Goal: Complete application form

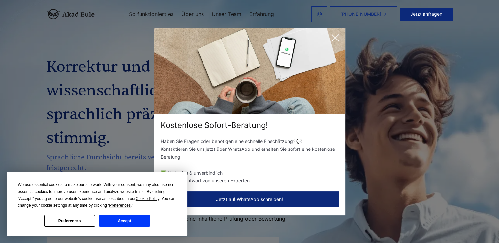
click at [337, 38] on icon at bounding box center [335, 37] width 13 height 13
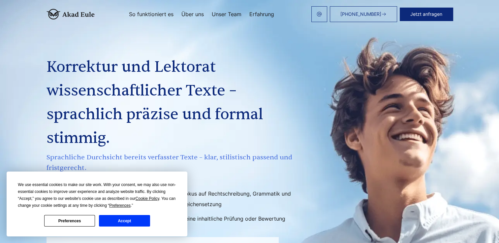
click at [420, 16] on button "Jetzt anfragen" at bounding box center [426, 14] width 53 height 13
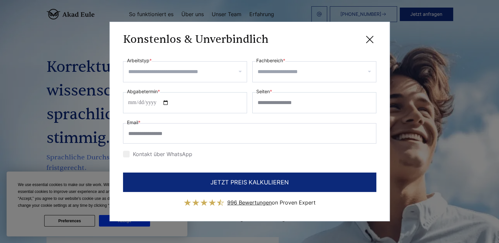
click at [239, 71] on div at bounding box center [185, 71] width 124 height 21
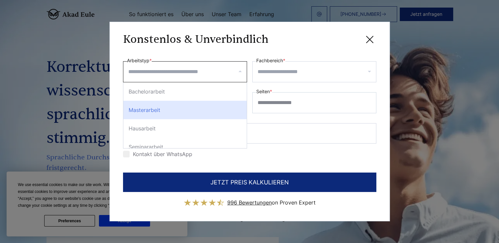
click at [174, 111] on div "Masterarbeit" at bounding box center [184, 110] width 123 height 18
select select "**"
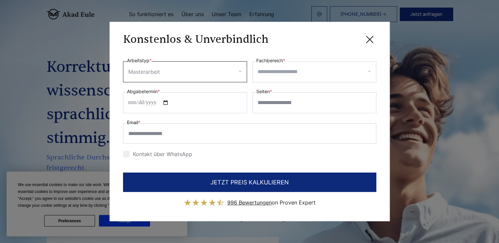
click at [279, 75] on input "Fachbereich *" at bounding box center [317, 72] width 118 height 11
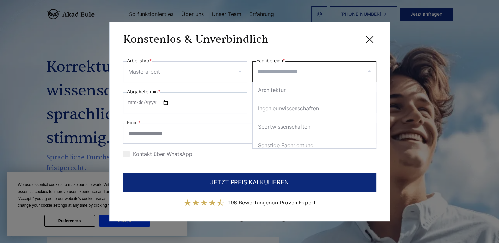
scroll to position [165, 0]
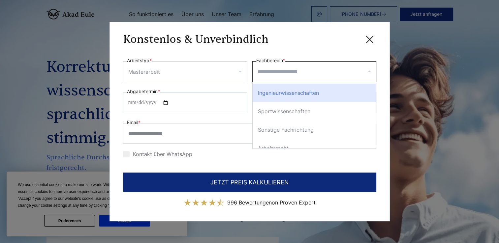
click at [322, 96] on div "Ingenieurwissenschaften" at bounding box center [314, 93] width 123 height 18
select select "**"
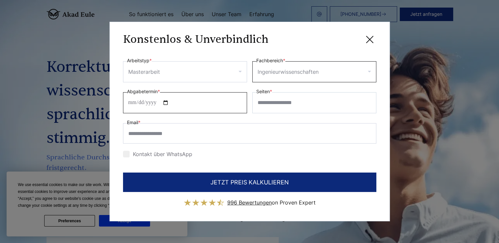
click at [136, 103] on input "Abgabetermin *" at bounding box center [185, 102] width 124 height 21
click at [129, 103] on input "Abgabetermin *" at bounding box center [185, 102] width 124 height 21
type input "**********"
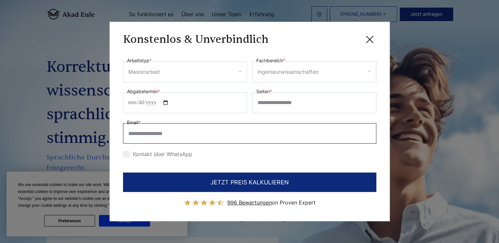
click at [171, 139] on input "Email *" at bounding box center [249, 133] width 253 height 20
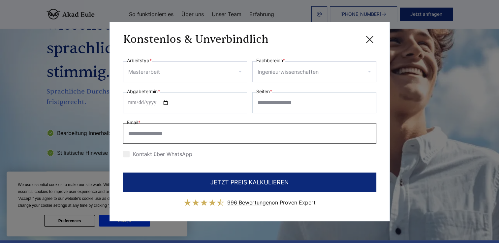
scroll to position [33, 0]
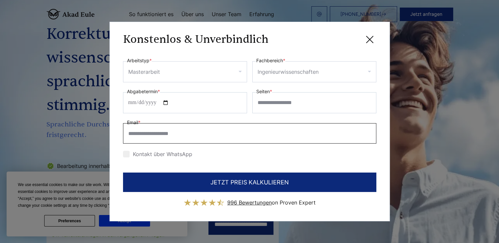
type input "**********"
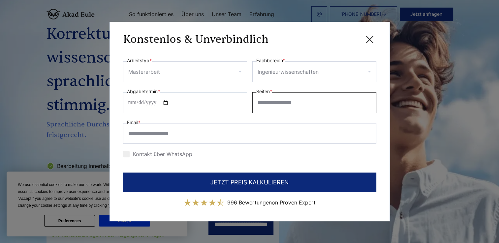
click at [264, 107] on input "Seiten *" at bounding box center [314, 102] width 124 height 21
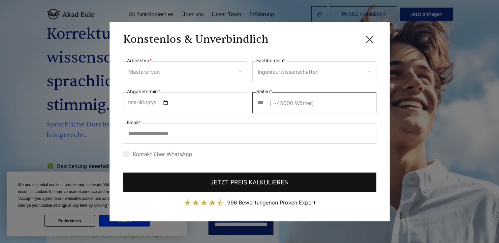
type input "***"
click at [236, 186] on button "JETZT PREIS KALKULIEREN" at bounding box center [249, 182] width 253 height 19
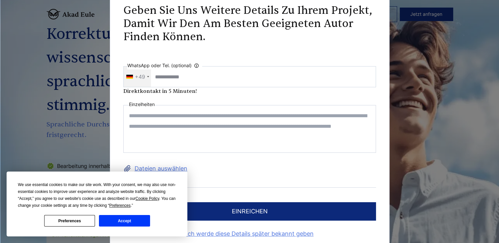
scroll to position [0, 0]
click at [124, 224] on button "Accept" at bounding box center [124, 221] width 51 height 12
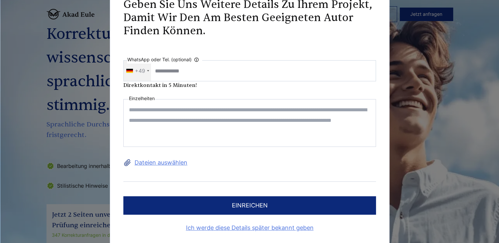
scroll to position [9, 0]
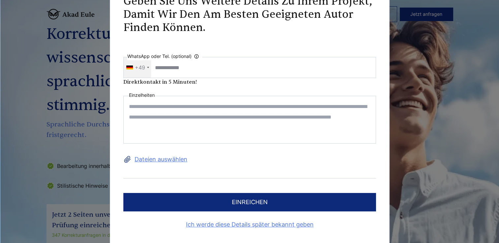
click at [142, 105] on textarea at bounding box center [249, 120] width 253 height 48
paste textarea "**********"
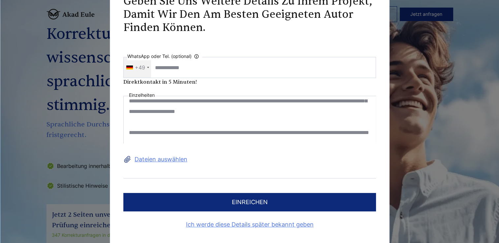
scroll to position [125, 0]
drag, startPoint x: 298, startPoint y: 110, endPoint x: 210, endPoint y: 112, distance: 87.8
click at [210, 112] on textarea at bounding box center [249, 120] width 253 height 48
click at [137, 123] on textarea "**********" at bounding box center [249, 120] width 253 height 48
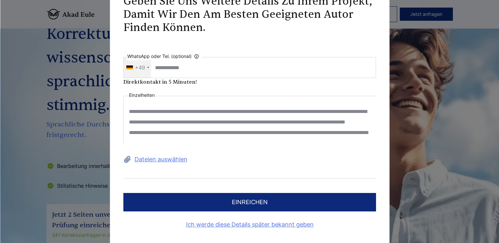
scroll to position [99, 0]
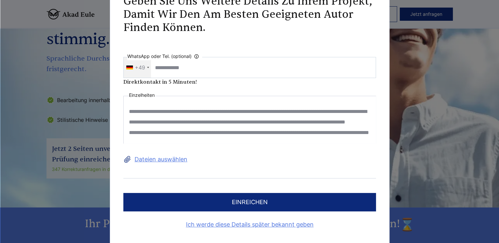
click at [216, 136] on textarea "**********" at bounding box center [249, 120] width 253 height 48
paste textarea "**********"
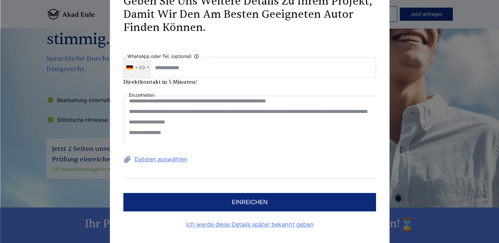
scroll to position [1141, 0]
click at [213, 127] on textarea at bounding box center [249, 120] width 253 height 48
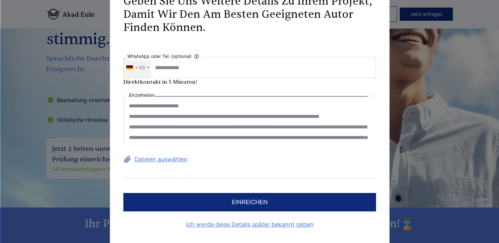
scroll to position [448, 0]
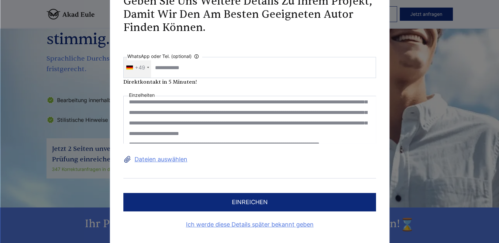
type textarea "**********"
click at [159, 159] on label "Dateien auswählen" at bounding box center [249, 159] width 253 height 11
click at [0, 0] on input "Dateien auswählen" at bounding box center [0, 0] width 0 height 0
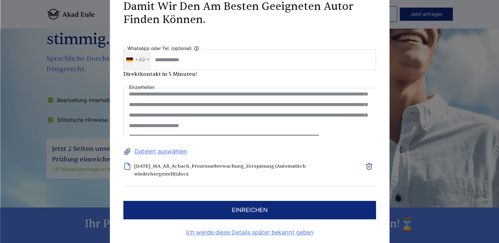
scroll to position [1, 0]
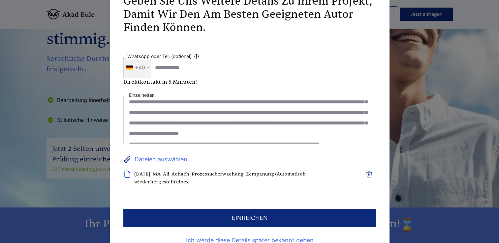
click at [169, 159] on label "Dateien auswählen" at bounding box center [249, 159] width 253 height 11
click at [0, 0] on input "Dateien auswählen" at bounding box center [0, 0] width 0 height 0
click at [160, 160] on label "Dateien auswählen" at bounding box center [249, 159] width 253 height 11
click at [0, 0] on input "Dateien auswählen" at bounding box center [0, 0] width 0 height 0
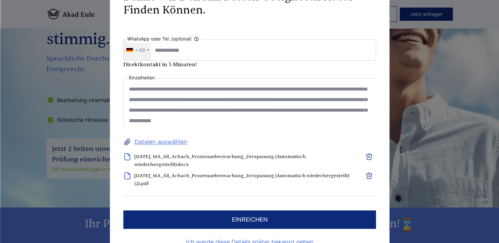
scroll to position [0, 0]
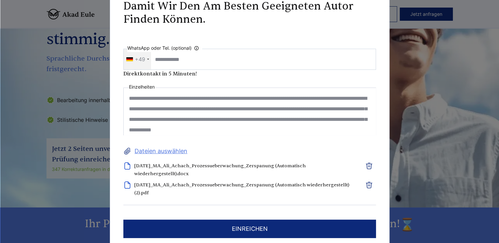
click at [252, 227] on button "einreichen" at bounding box center [249, 229] width 253 height 18
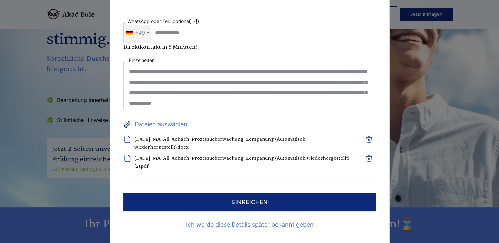
click at [253, 203] on button "einreichen" at bounding box center [249, 202] width 253 height 18
click at [252, 202] on button "einreichen" at bounding box center [249, 202] width 253 height 18
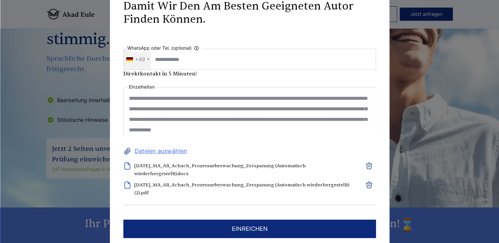
click at [237, 230] on button "einreichen" at bounding box center [249, 229] width 253 height 18
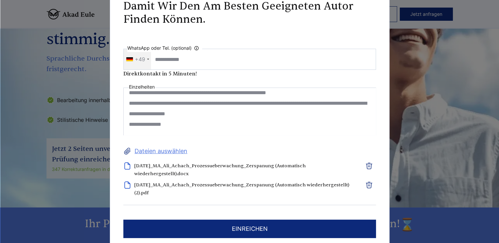
scroll to position [1346, 0]
click at [237, 229] on button "einreichen" at bounding box center [249, 229] width 253 height 18
click at [237, 228] on button "einreichen" at bounding box center [249, 229] width 253 height 18
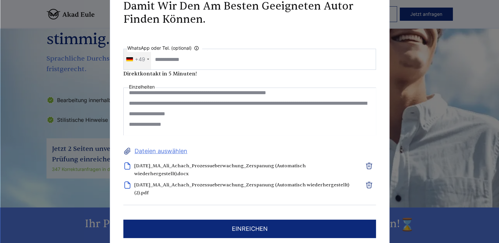
click at [237, 228] on button "einreichen" at bounding box center [249, 229] width 253 height 18
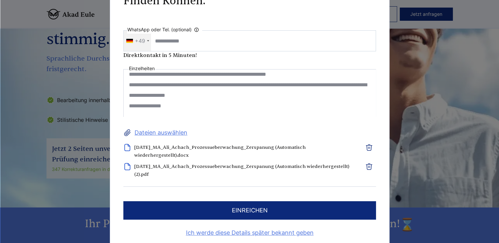
scroll to position [27, 0]
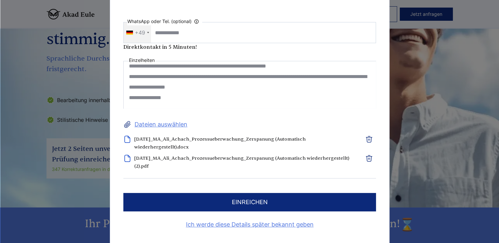
click at [245, 199] on button "einreichen" at bounding box center [249, 202] width 253 height 18
click at [273, 204] on button "einreichen" at bounding box center [249, 202] width 253 height 18
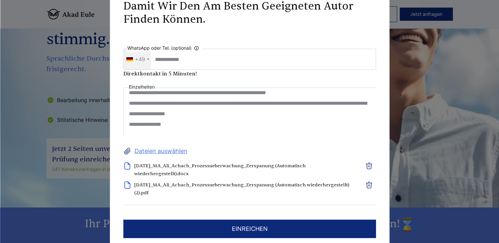
click at [165, 60] on input "WhatsApp oder Tel. (optional) Ihre Daten werden nicht an Dritte weitergegeben" at bounding box center [249, 59] width 253 height 21
click at [253, 224] on button "einreichen" at bounding box center [249, 229] width 253 height 18
click at [253, 226] on button "einreichen" at bounding box center [249, 229] width 253 height 18
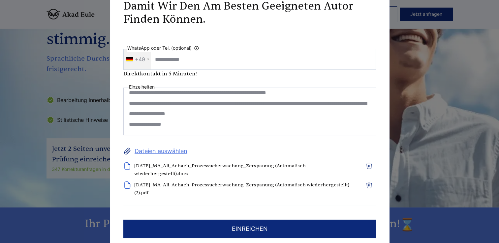
click at [253, 226] on button "einreichen" at bounding box center [249, 229] width 253 height 18
drag, startPoint x: 126, startPoint y: 98, endPoint x: 369, endPoint y: 123, distance: 244.8
click at [369, 123] on textarea at bounding box center [249, 112] width 253 height 48
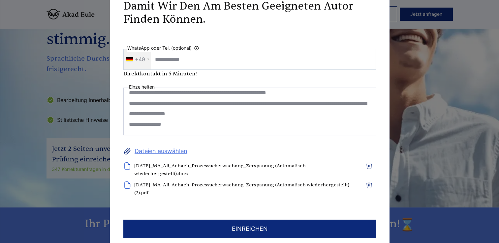
click at [411, 120] on div "Geben Sie uns weitere Details zu Ihrem Projekt, damit wir den am besten geeigne…" at bounding box center [249, 121] width 499 height 243
click at [414, 115] on div "Geben Sie uns weitere Details zu Ihrem Projekt, damit wir den am besten geeigne…" at bounding box center [249, 121] width 499 height 243
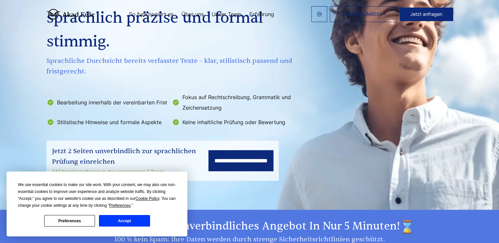
click at [223, 159] on input "**********" at bounding box center [241, 160] width 65 height 21
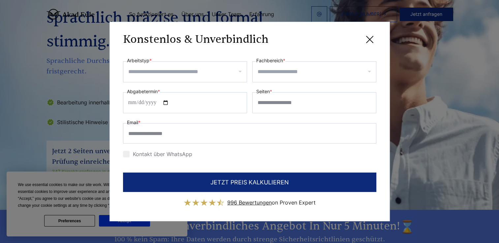
click at [164, 72] on input "Arbeitstyp *" at bounding box center [187, 72] width 118 height 11
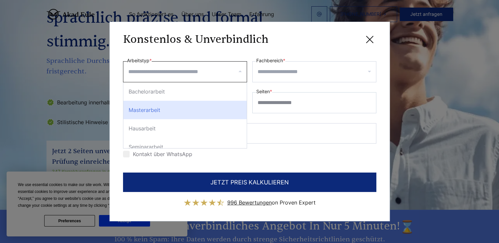
click at [160, 108] on div "Masterarbeit" at bounding box center [184, 110] width 123 height 18
select select "**"
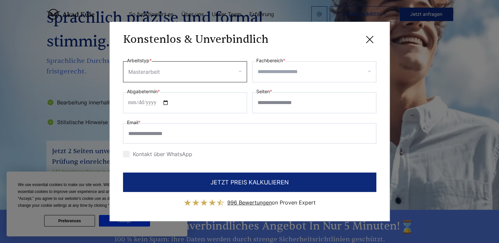
click at [278, 73] on input "Fachbereich *" at bounding box center [317, 72] width 118 height 11
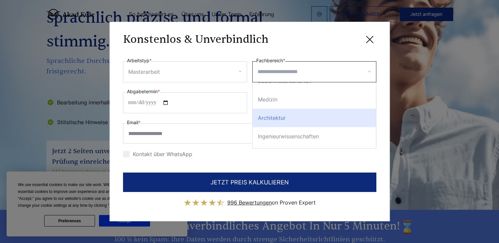
scroll to position [132, 0]
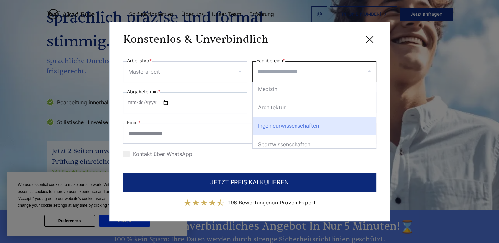
click at [304, 126] on div "Ingenieurwissenschaften" at bounding box center [314, 126] width 123 height 18
select select "**"
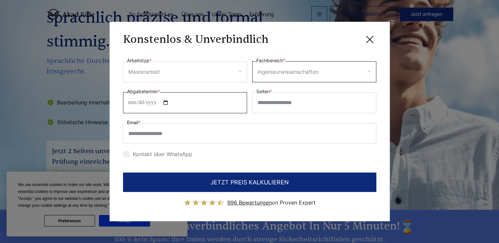
click at [127, 101] on input "Abgabetermin *" at bounding box center [185, 102] width 124 height 21
type input "**********"
click at [271, 104] on input "Seiten *" at bounding box center [314, 102] width 124 height 21
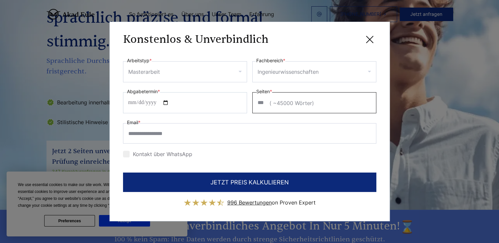
type input "***"
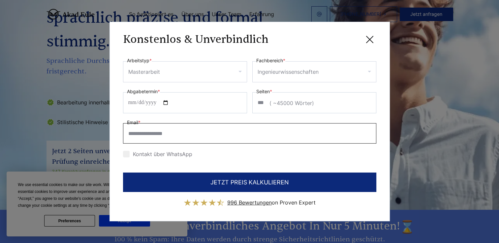
click at [217, 135] on input "Email *" at bounding box center [249, 133] width 253 height 20
type input "**********"
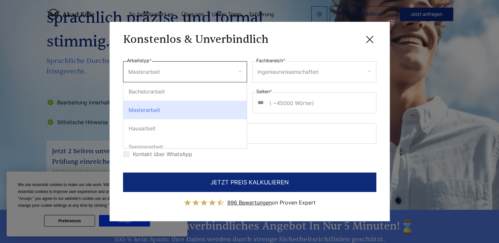
click at [249, 159] on div "Kontakt über WhatsApp" at bounding box center [249, 154] width 253 height 11
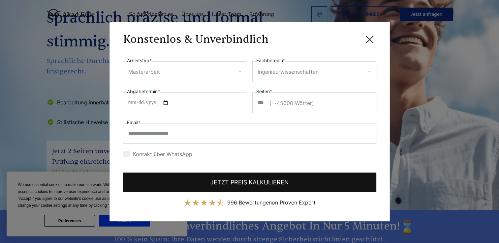
click at [245, 177] on button "JETZT PREIS KALKULIEREN" at bounding box center [249, 182] width 253 height 19
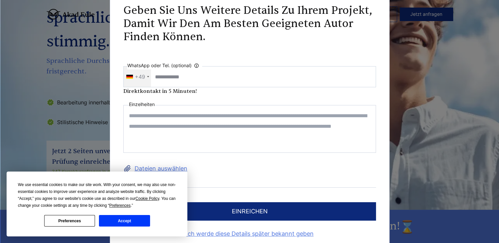
scroll to position [0, 0]
click at [135, 117] on textarea at bounding box center [249, 129] width 253 height 48
paste textarea "**********"
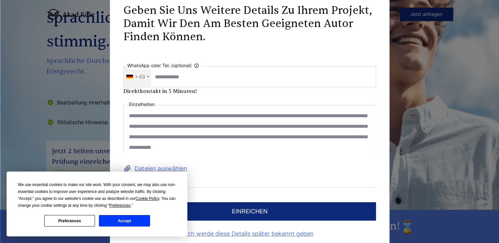
scroll to position [1339, 0]
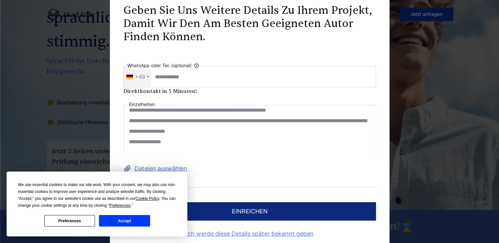
type textarea "**********"
click at [119, 221] on button "Accept" at bounding box center [124, 221] width 51 height 12
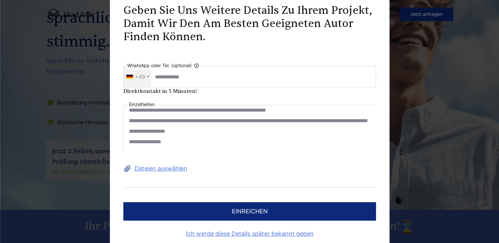
click at [167, 168] on label "Dateien auswählen" at bounding box center [249, 169] width 253 height 11
click at [0, 0] on input "Dateien auswählen" at bounding box center [0, 0] width 0 height 0
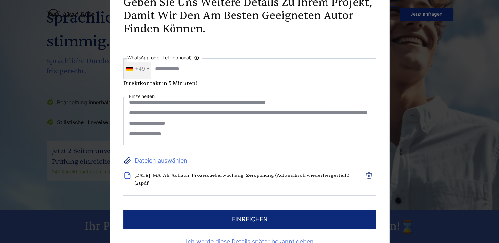
click at [154, 162] on label "Dateien auswählen" at bounding box center [249, 161] width 253 height 11
click at [0, 0] on input "Dateien auswählen" at bounding box center [0, 0] width 0 height 0
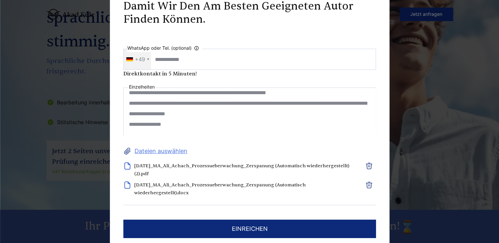
click at [246, 228] on button "einreichen" at bounding box center [249, 229] width 253 height 18
click at [250, 226] on button "einreichen" at bounding box center [249, 229] width 253 height 18
click at [367, 165] on icon "button" at bounding box center [369, 166] width 8 height 8
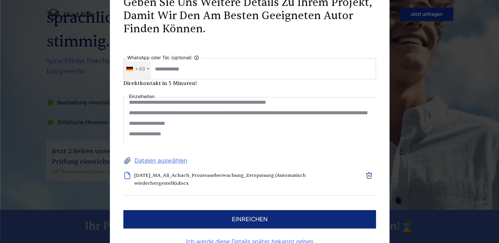
click at [246, 219] on button "einreichen" at bounding box center [249, 219] width 253 height 18
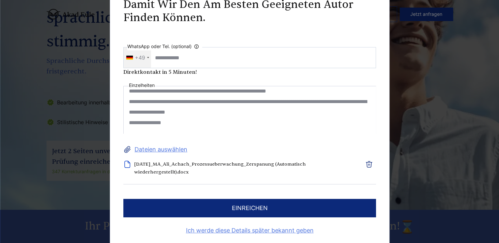
scroll to position [17, 0]
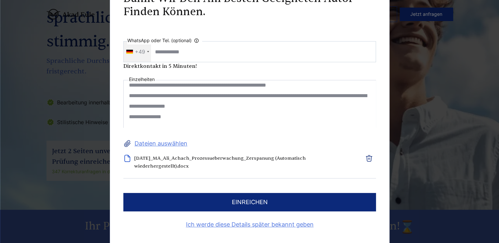
click at [253, 198] on button "einreichen" at bounding box center [249, 202] width 253 height 18
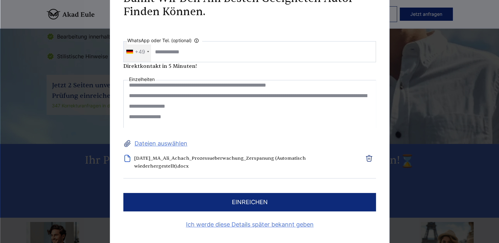
click at [231, 203] on button "einreichen" at bounding box center [249, 202] width 253 height 18
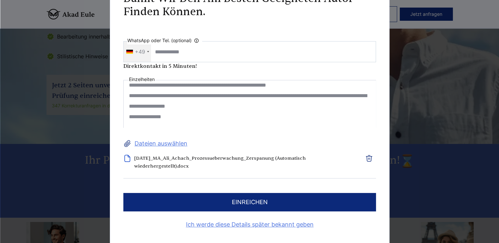
click at [231, 203] on button "einreichen" at bounding box center [249, 202] width 253 height 18
click at [256, 198] on button "einreichen" at bounding box center [249, 202] width 253 height 18
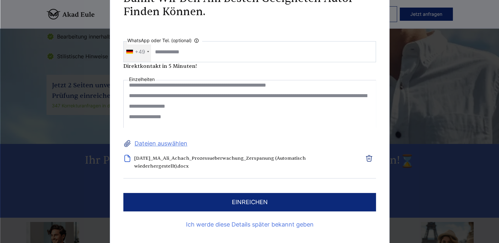
click at [258, 222] on link "Ich werde diese Details später bekannt geben" at bounding box center [249, 225] width 253 height 11
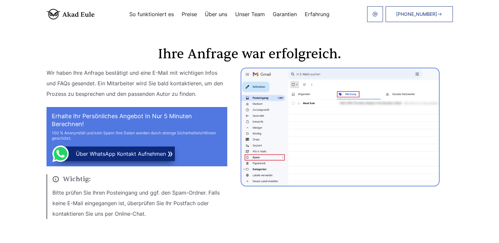
click at [122, 152] on button "über WhatsApp Kontakt aufnehmen" at bounding box center [116, 154] width 118 height 15
